Goal: Navigation & Orientation: Find specific page/section

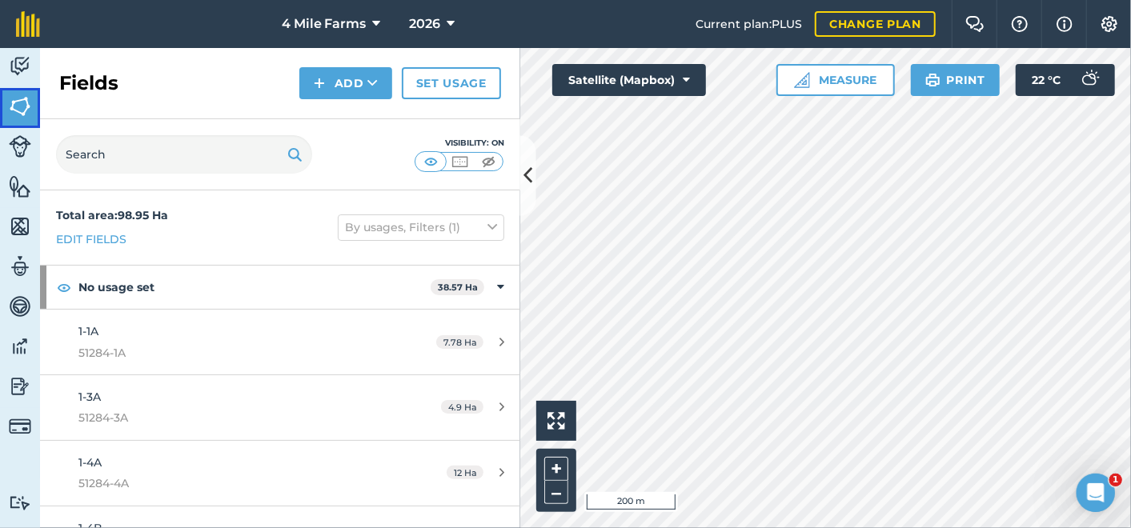
click at [26, 99] on img at bounding box center [20, 106] width 22 height 24
click at [371, 20] on button "4 Mile Farms" at bounding box center [331, 24] width 112 height 48
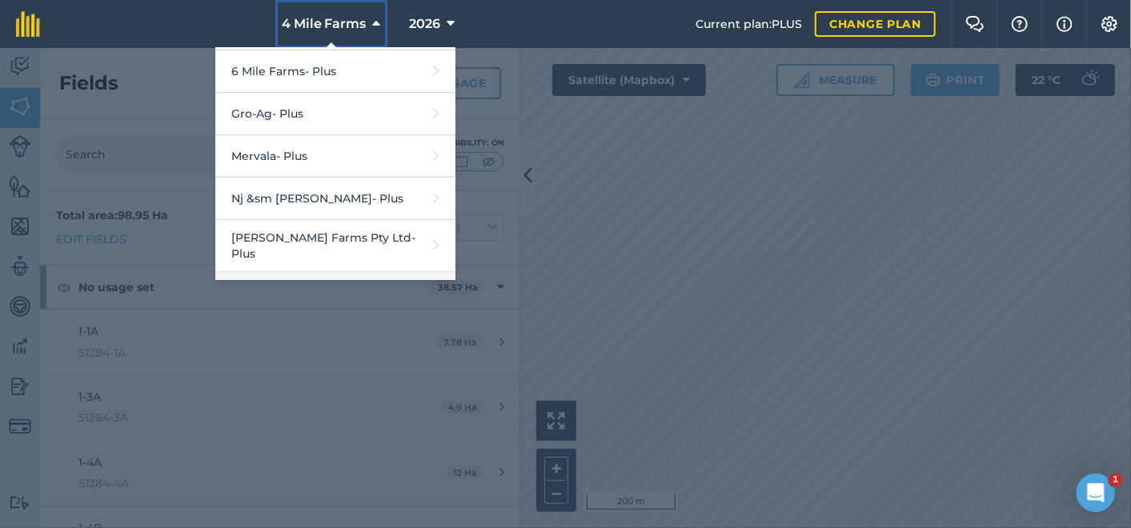
scroll to position [444, 0]
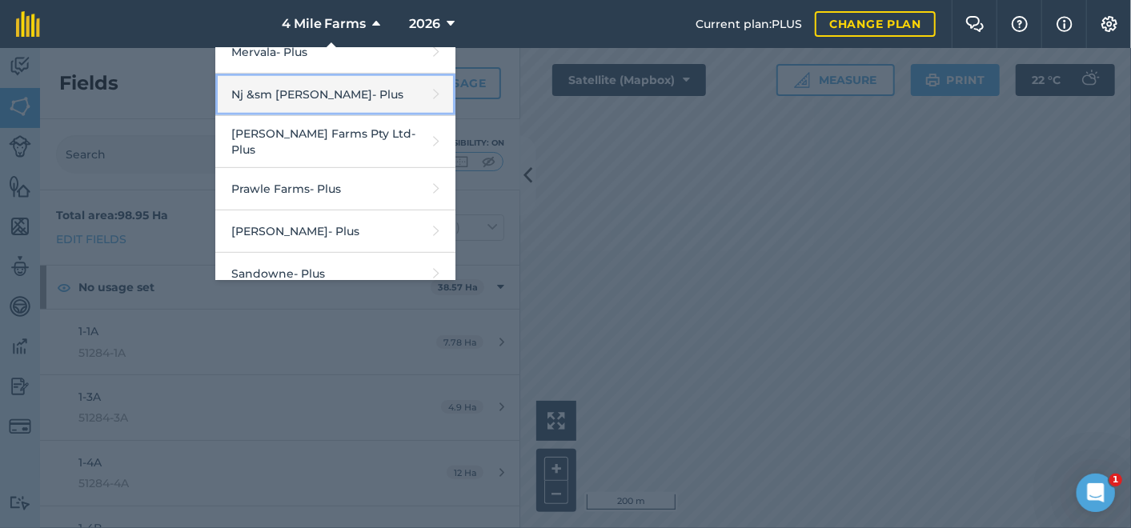
click at [279, 91] on link "Nj &sm [PERSON_NAME] - Plus" at bounding box center [335, 95] width 240 height 42
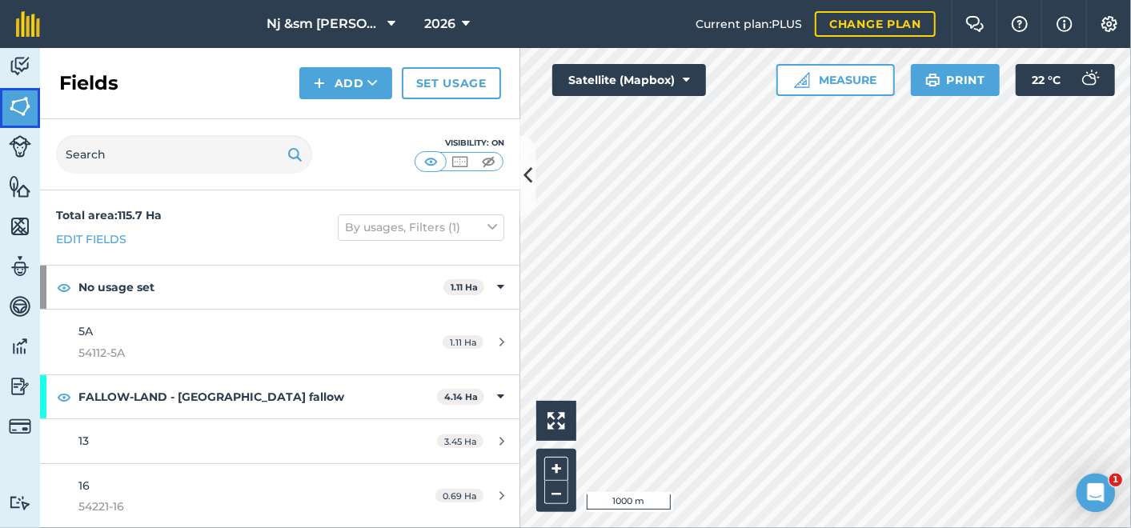
click at [20, 103] on img at bounding box center [20, 106] width 22 height 24
click at [20, 102] on img at bounding box center [20, 106] width 22 height 24
click at [14, 57] on img at bounding box center [20, 66] width 22 height 24
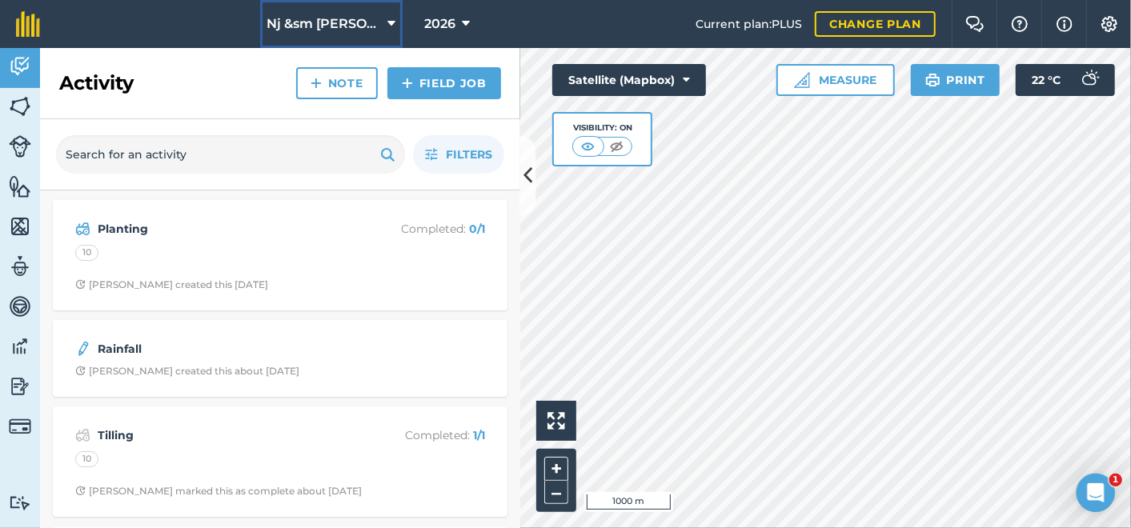
click at [388, 18] on icon at bounding box center [392, 23] width 8 height 19
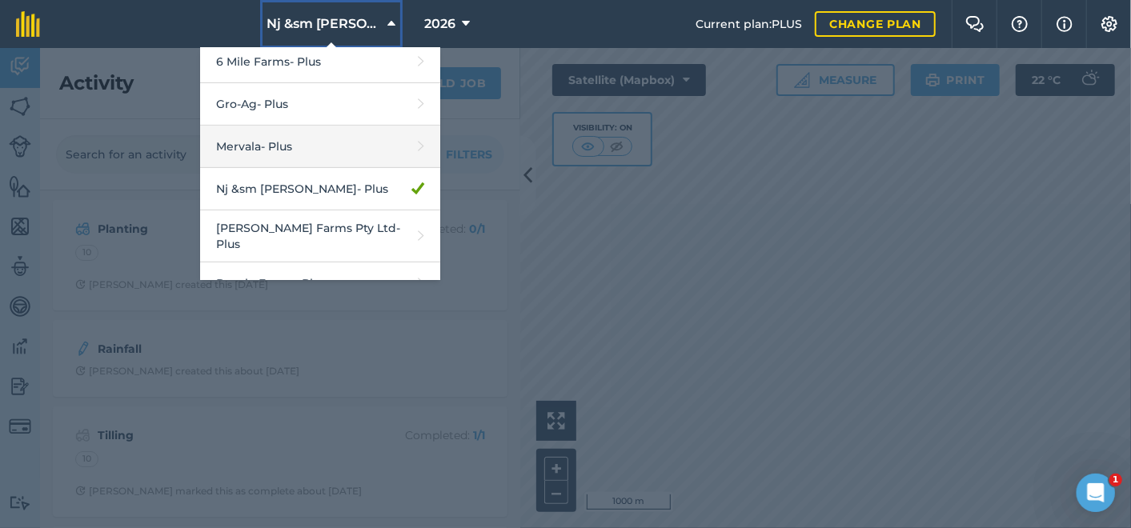
scroll to position [355, 0]
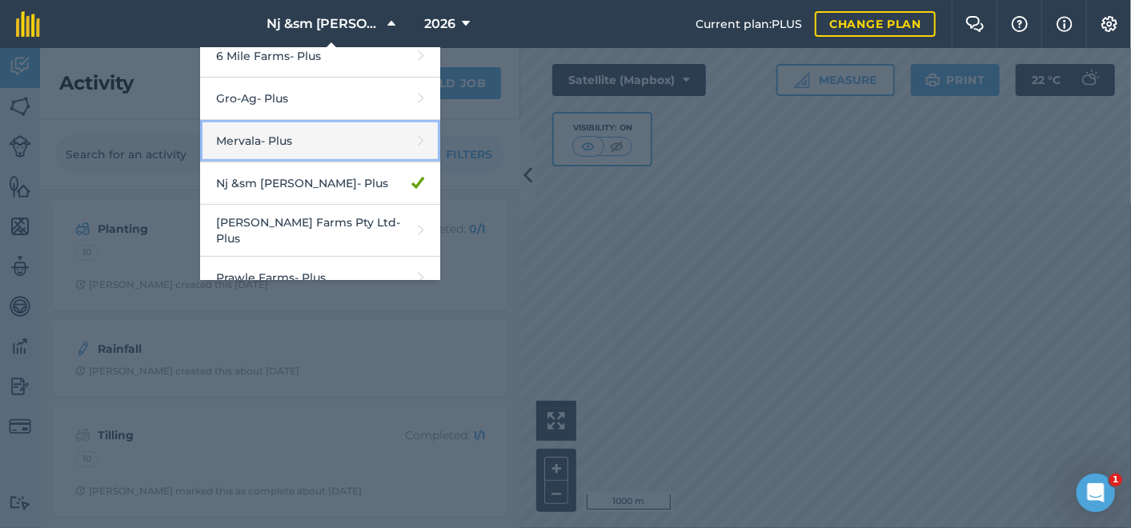
click at [270, 139] on link "Mervala - Plus" at bounding box center [320, 141] width 240 height 42
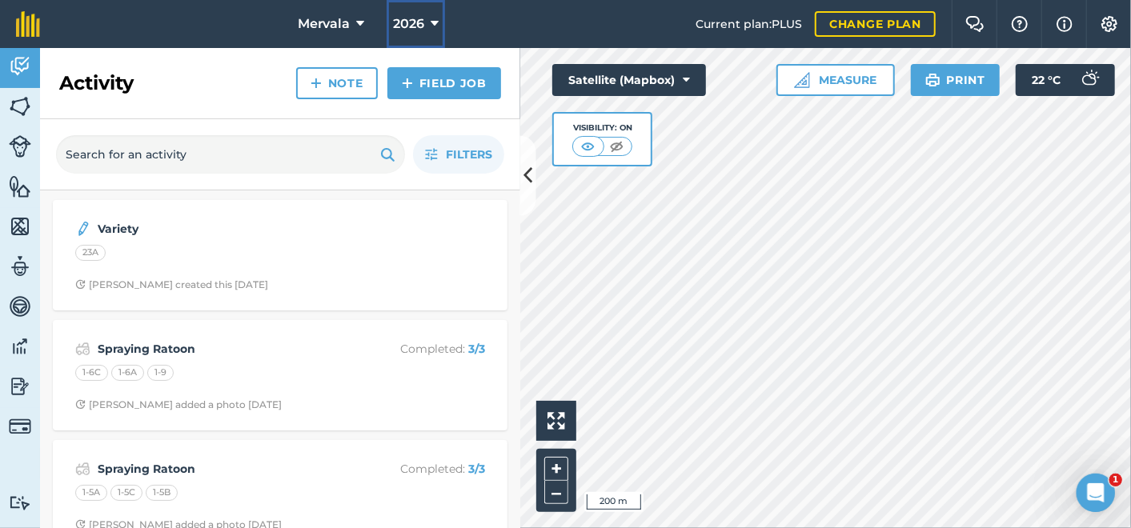
click at [433, 20] on icon at bounding box center [435, 23] width 8 height 19
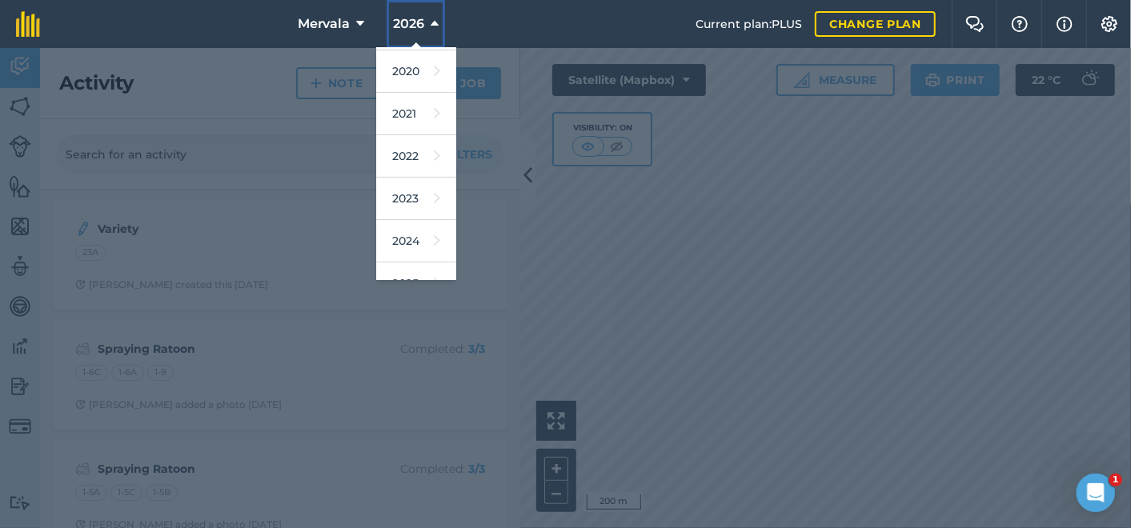
scroll to position [142, 0]
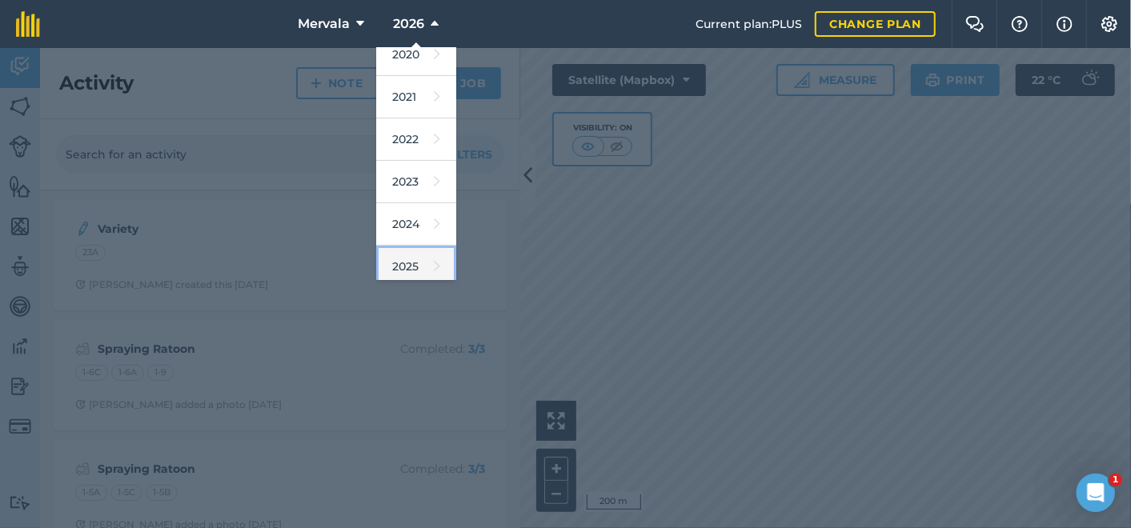
click at [434, 266] on icon at bounding box center [437, 266] width 6 height 22
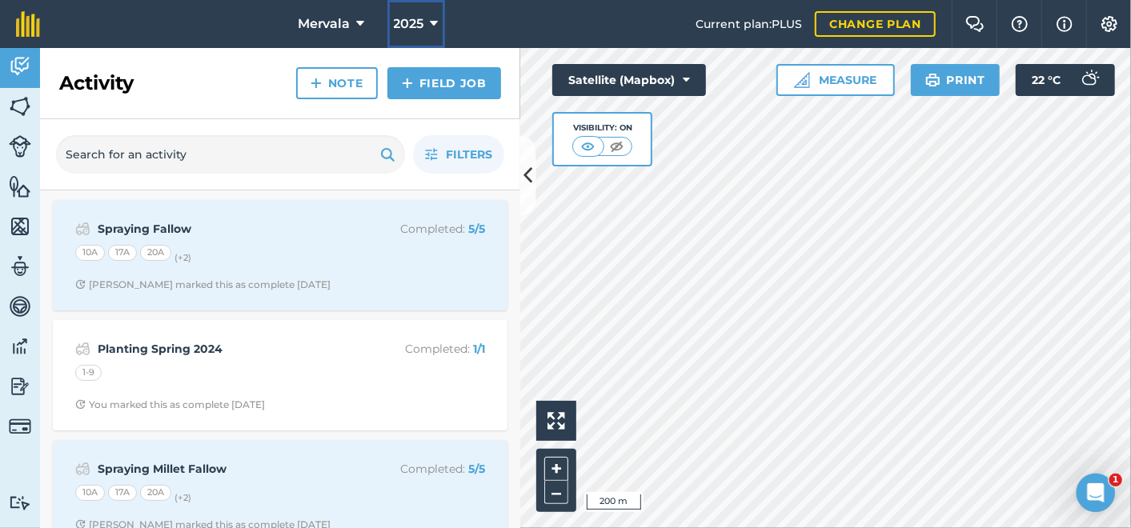
click at [433, 18] on icon at bounding box center [435, 23] width 8 height 19
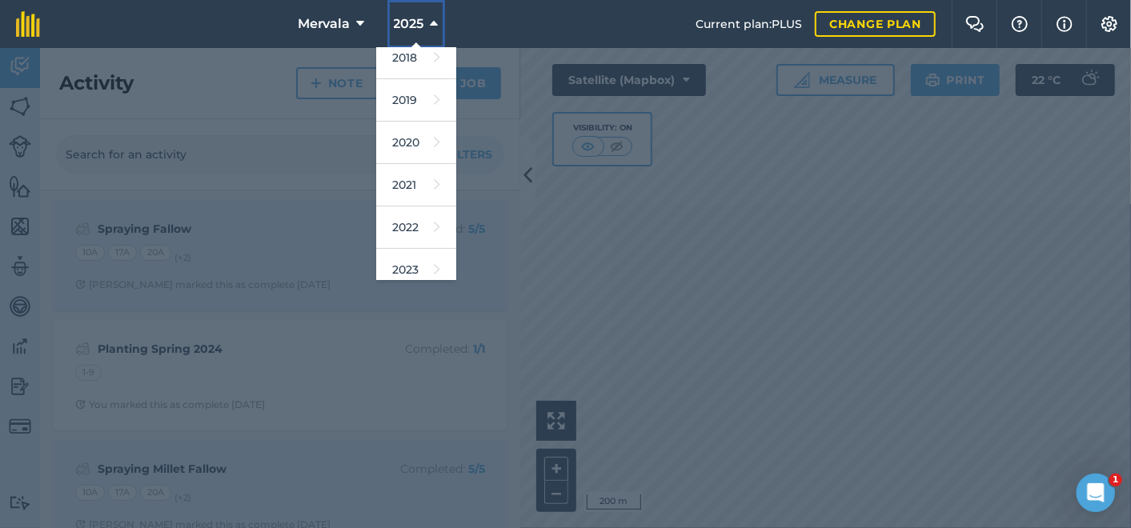
scroll to position [178, 0]
click at [408, 272] on link "2026" at bounding box center [416, 273] width 80 height 42
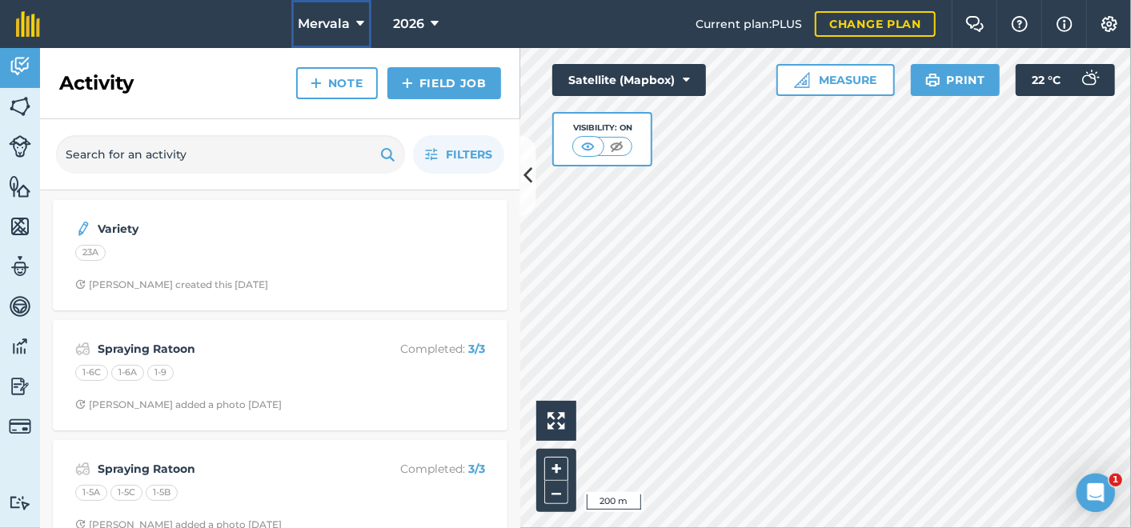
click at [362, 18] on icon at bounding box center [361, 23] width 8 height 19
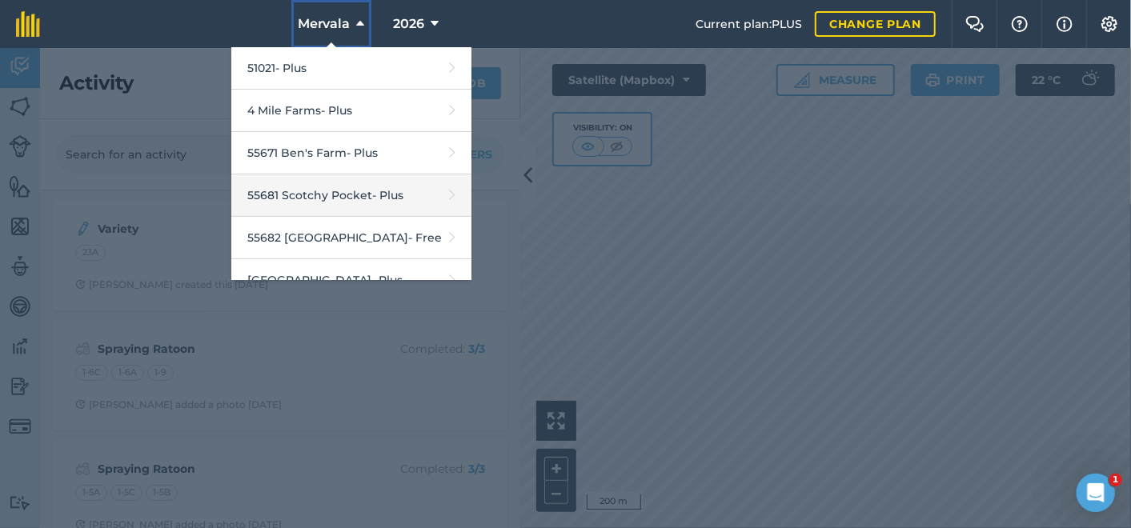
scroll to position [531, 0]
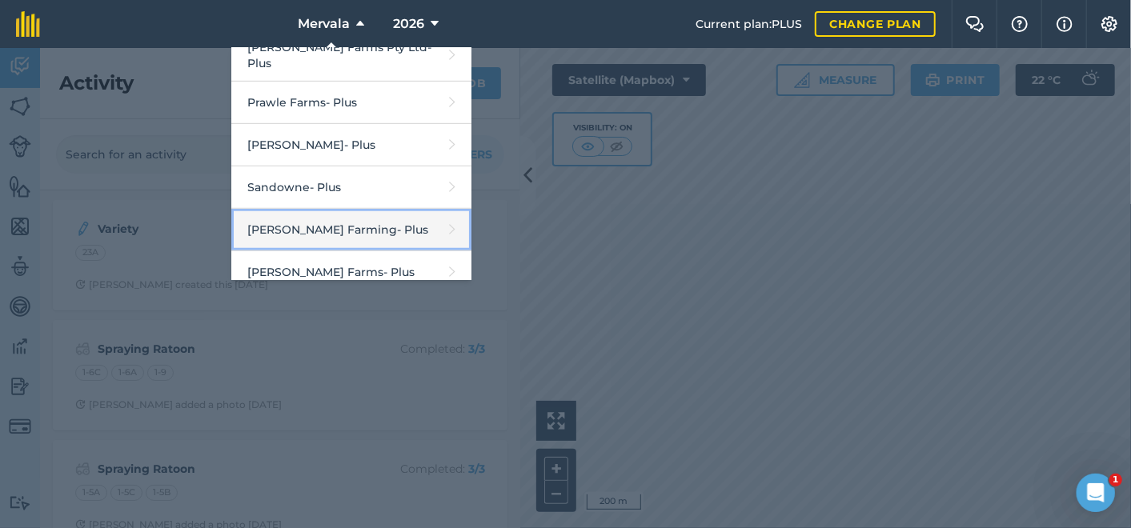
click at [325, 209] on link "[PERSON_NAME] Farming - Plus" at bounding box center [351, 230] width 240 height 42
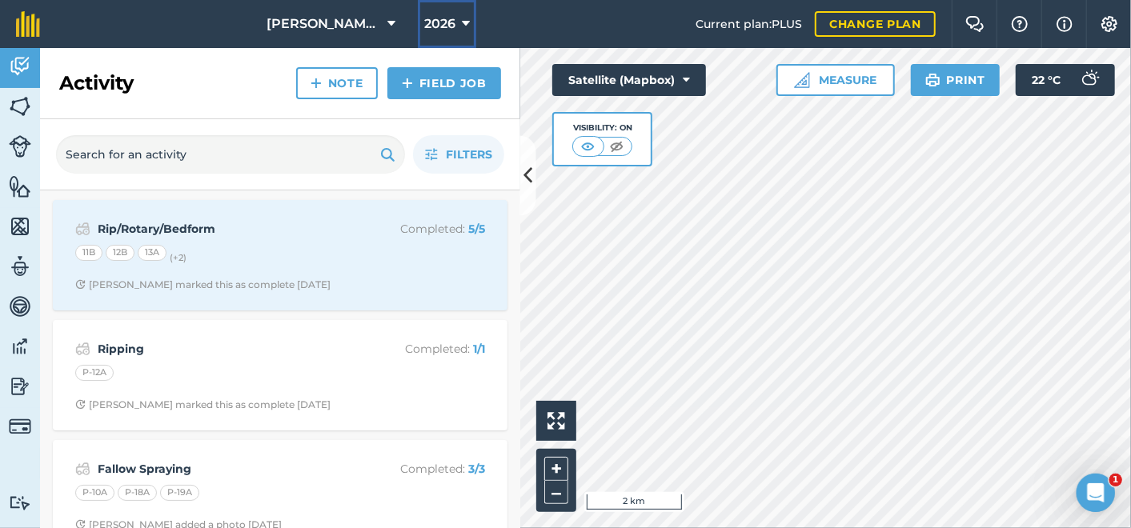
click at [466, 23] on icon at bounding box center [466, 23] width 8 height 19
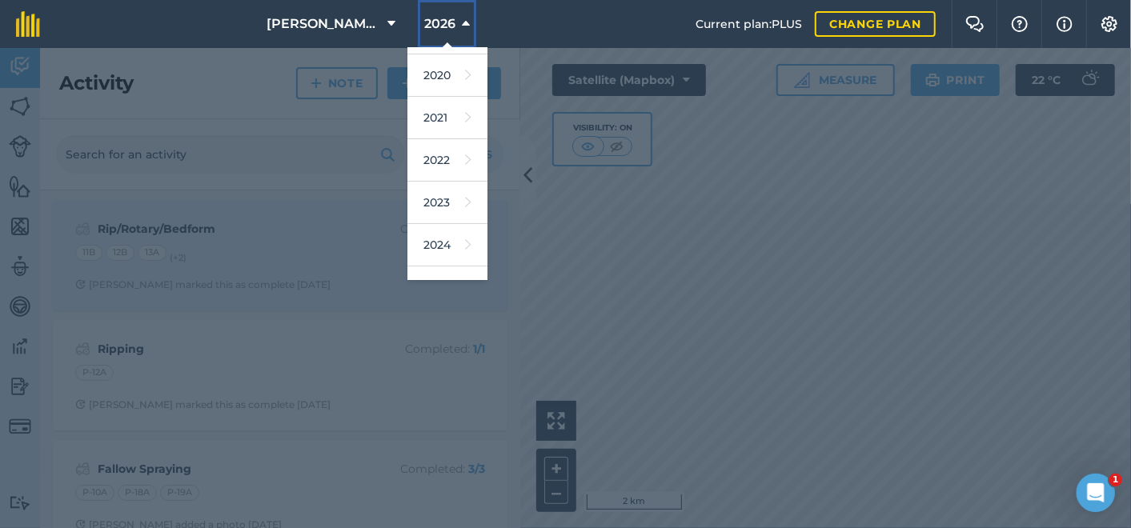
scroll to position [232, 0]
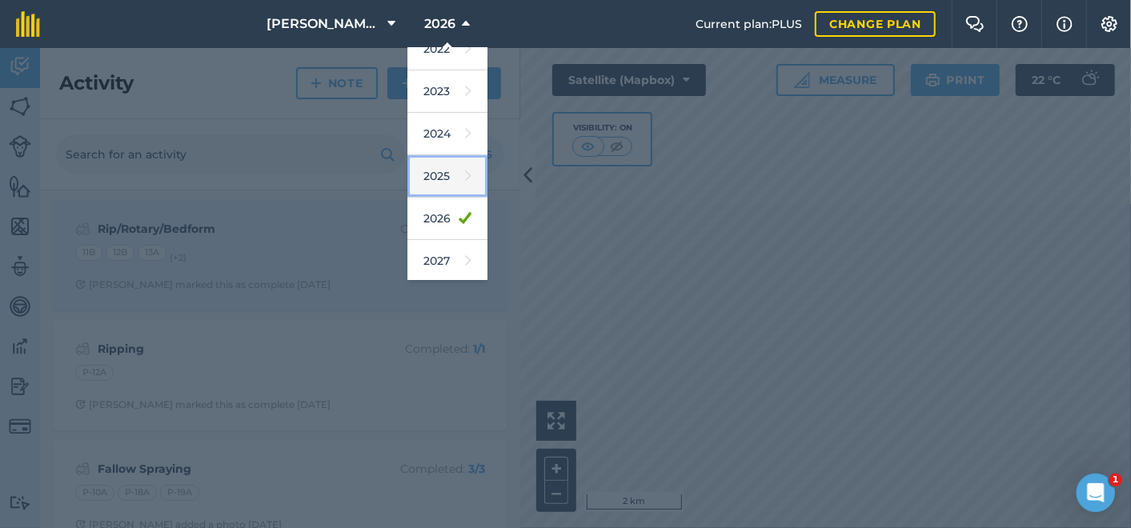
click at [430, 176] on link "2025" at bounding box center [447, 176] width 80 height 42
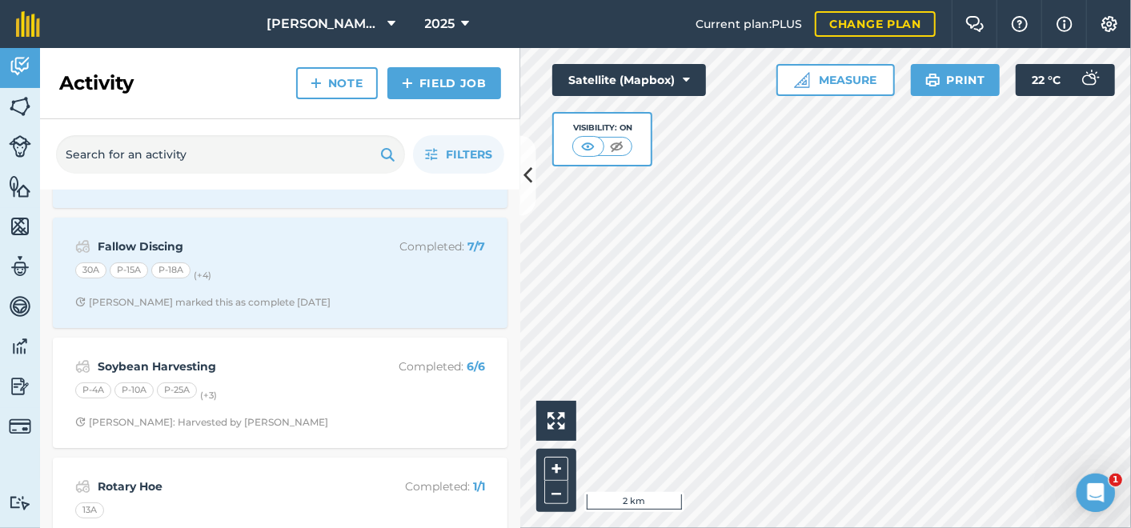
scroll to position [0, 0]
